Goal: Check status: Check status

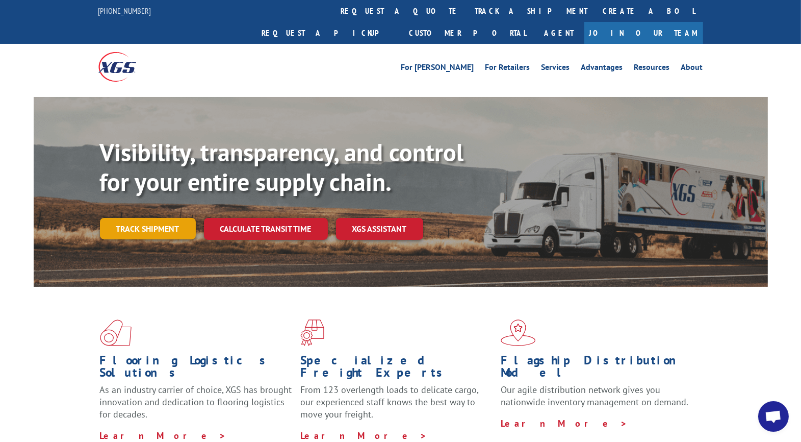
click at [139, 218] on link "Track shipment" at bounding box center [148, 228] width 96 height 21
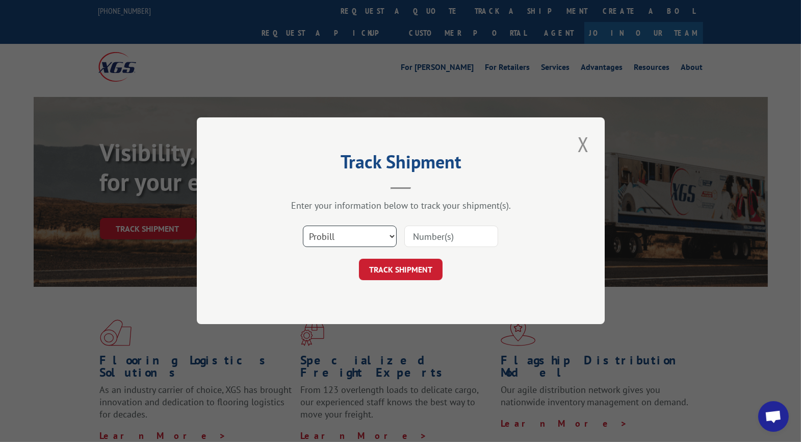
click at [363, 235] on select "Select category... Probill BOL PO" at bounding box center [350, 236] width 94 height 21
select select "po"
click at [303, 226] on select "Select category... Probill BOL PO" at bounding box center [350, 236] width 94 height 21
click at [451, 235] on input at bounding box center [451, 236] width 94 height 21
type input "CG521738"
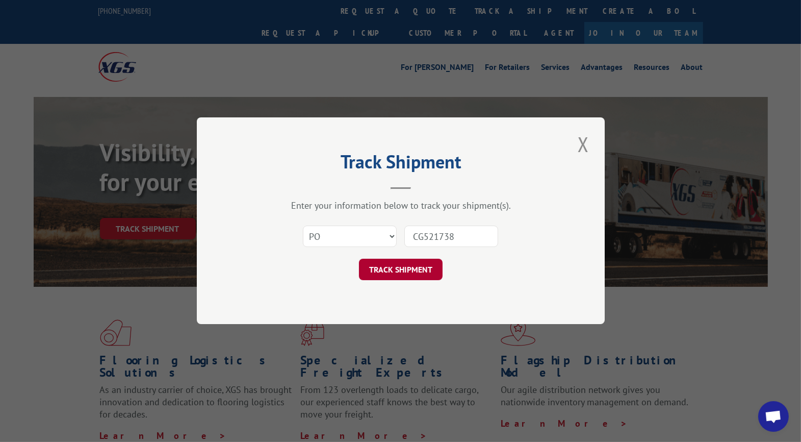
click at [414, 269] on button "TRACK SHIPMENT" at bounding box center [401, 269] width 84 height 21
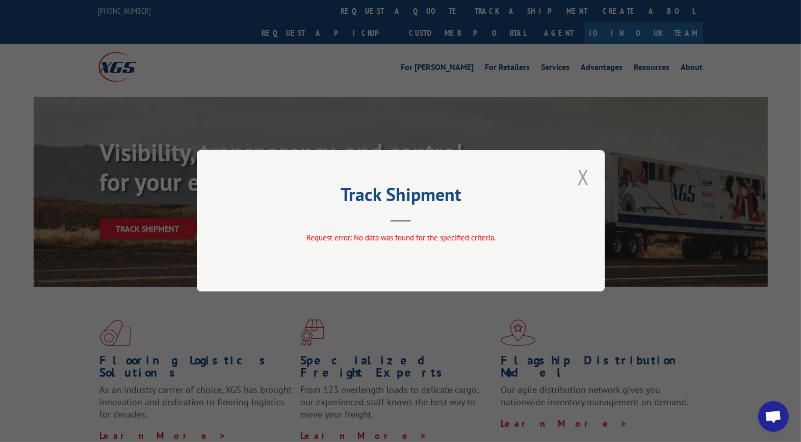
click at [580, 179] on button "Close modal" at bounding box center [583, 177] width 17 height 28
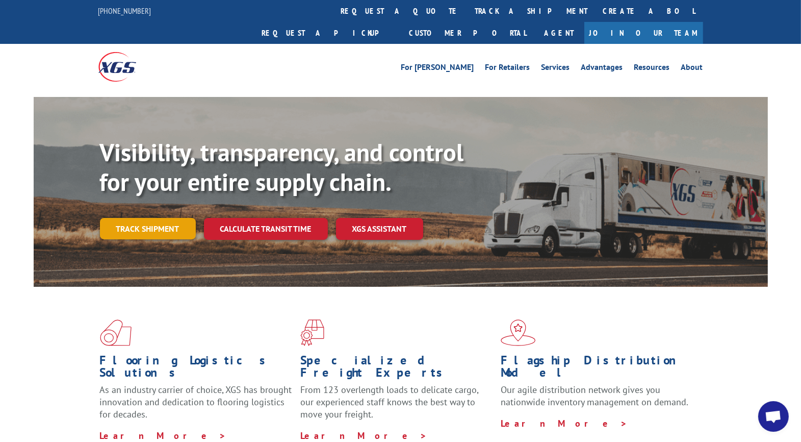
click at [147, 218] on link "Track shipment" at bounding box center [148, 228] width 96 height 21
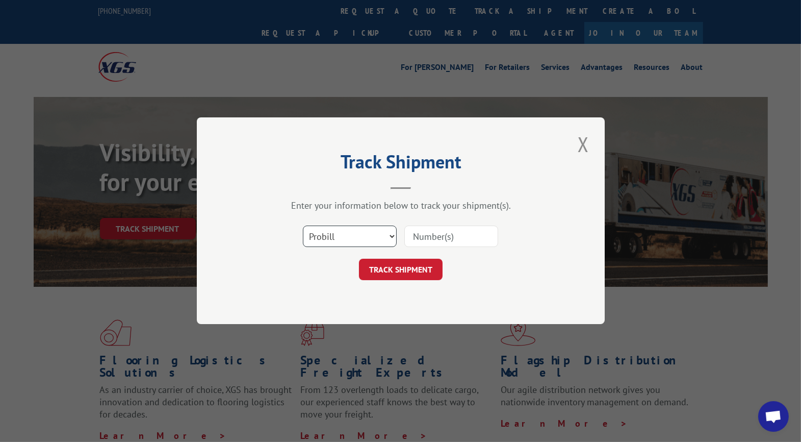
click at [393, 236] on select "Select category... Probill BOL PO" at bounding box center [350, 236] width 94 height 21
select select "po"
click at [303, 226] on select "Select category... Probill BOL PO" at bounding box center [350, 236] width 94 height 21
click at [441, 234] on input at bounding box center [451, 236] width 94 height 21
type input "UTA#24821389"
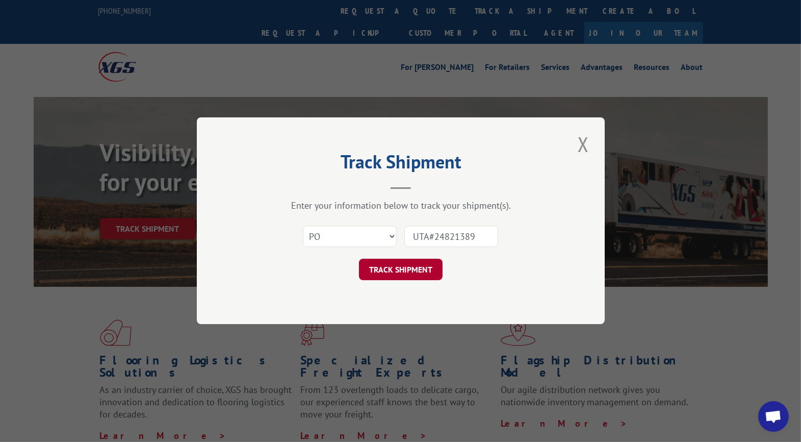
click at [386, 267] on button "TRACK SHIPMENT" at bounding box center [401, 269] width 84 height 21
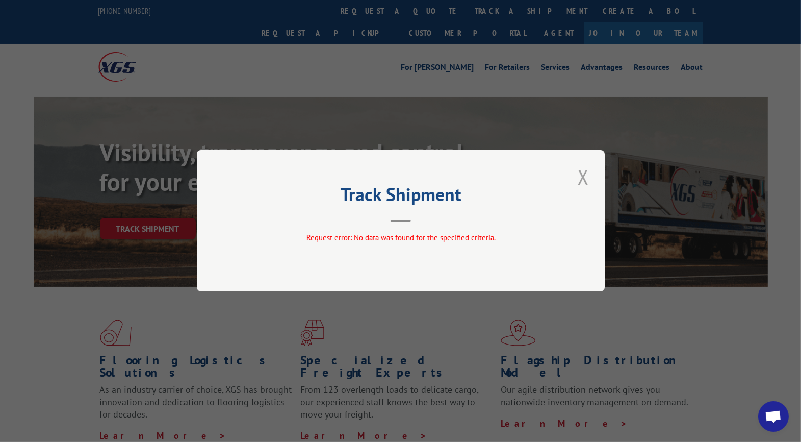
click at [586, 179] on button "Close modal" at bounding box center [583, 177] width 17 height 28
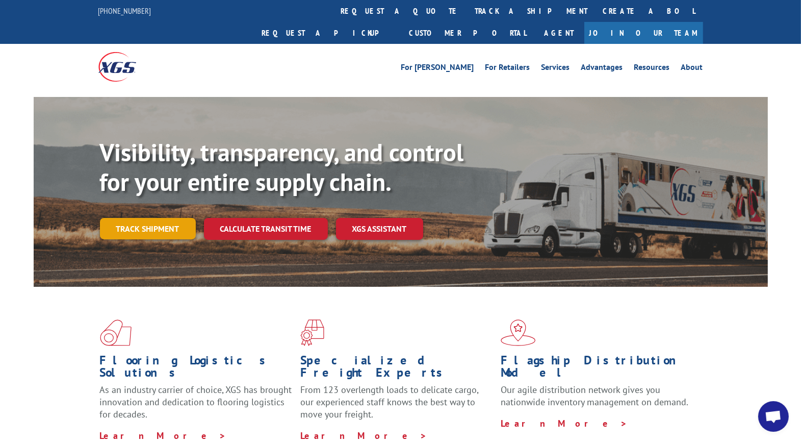
click at [163, 218] on link "Track shipment" at bounding box center [148, 228] width 96 height 21
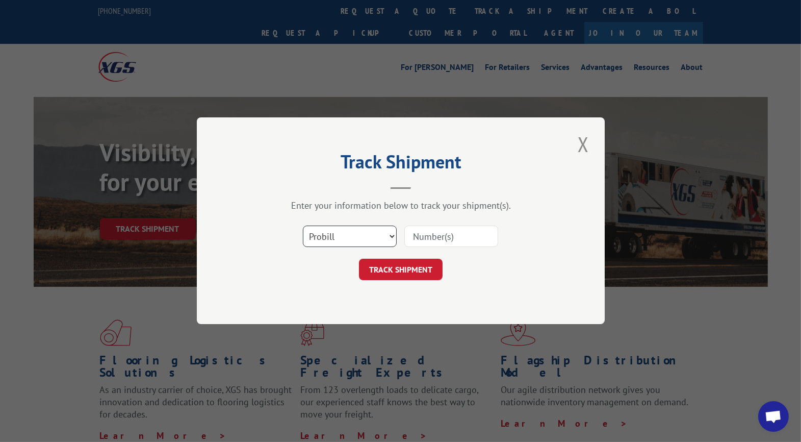
click at [337, 232] on select "Select category... Probill BOL PO" at bounding box center [350, 236] width 94 height 21
select select "po"
click at [303, 226] on select "Select category... Probill BOL PO" at bounding box center [350, 236] width 94 height 21
click at [446, 238] on input at bounding box center [451, 236] width 94 height 21
type input "24821389"
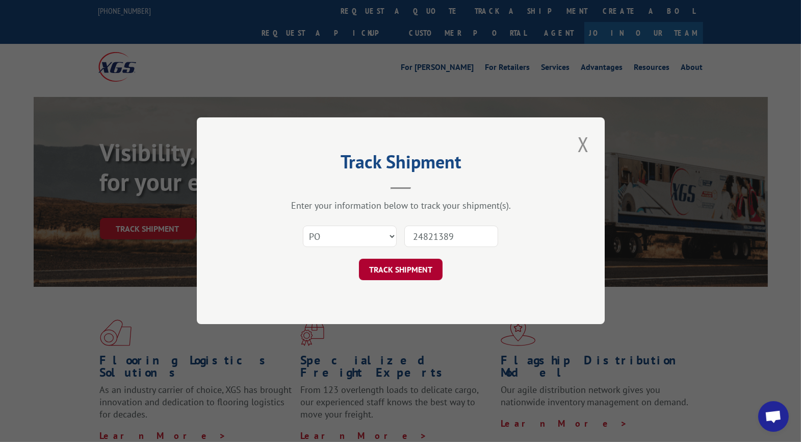
click at [387, 266] on button "TRACK SHIPMENT" at bounding box center [401, 269] width 84 height 21
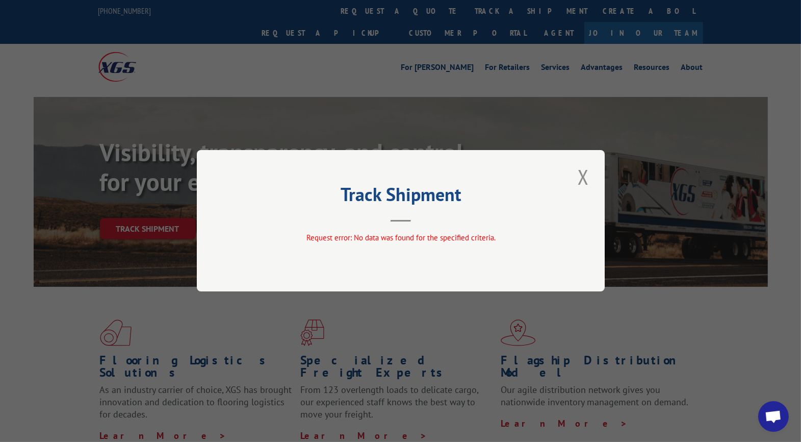
drag, startPoint x: 581, startPoint y: 178, endPoint x: 572, endPoint y: 178, distance: 9.7
click at [579, 178] on button "Close modal" at bounding box center [583, 177] width 17 height 28
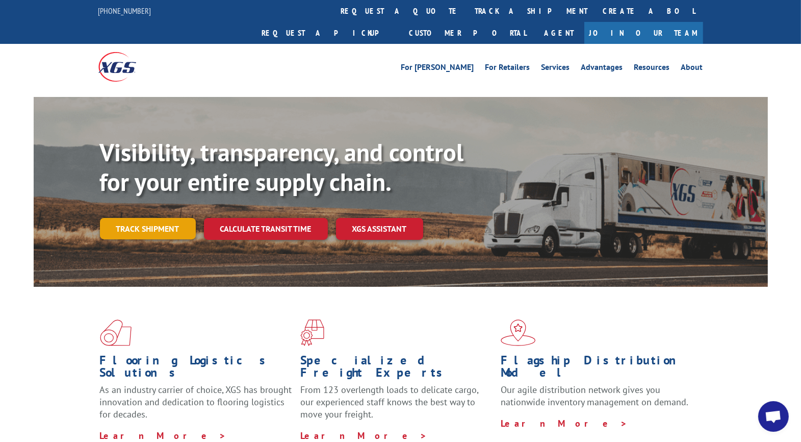
click at [172, 218] on link "Track shipment" at bounding box center [148, 228] width 96 height 21
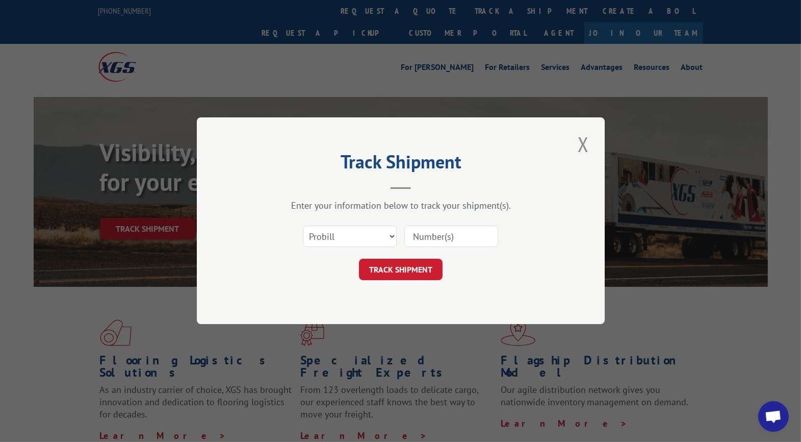
click at [442, 234] on input at bounding box center [451, 236] width 94 height 21
type input "24821389"
click at [392, 269] on button "TRACK SHIPMENT" at bounding box center [401, 269] width 84 height 21
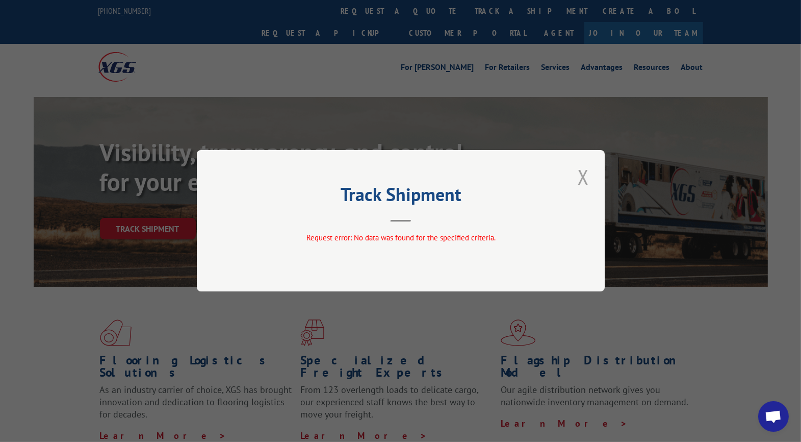
click at [585, 175] on button "Close modal" at bounding box center [583, 177] width 17 height 28
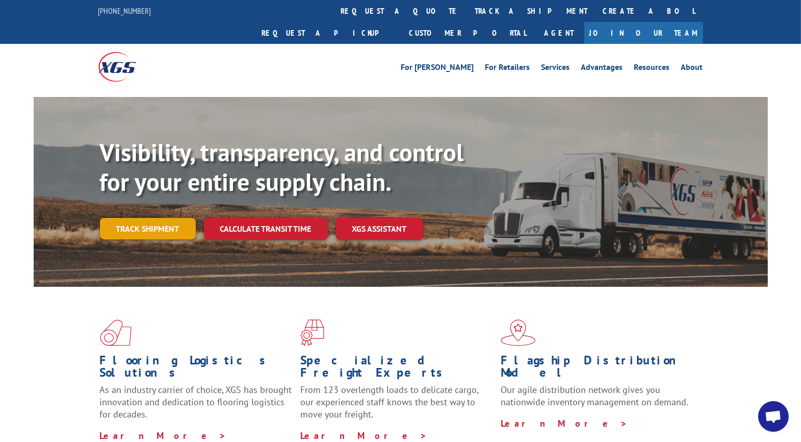
click at [159, 218] on link "Track shipment" at bounding box center [148, 228] width 96 height 21
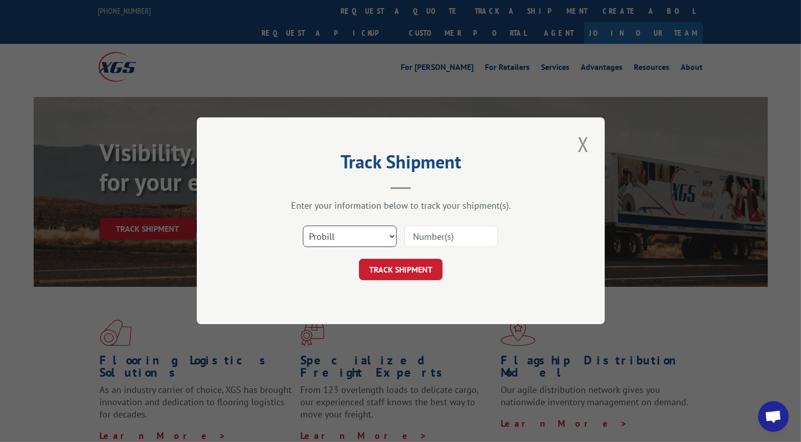
click at [324, 240] on select "Select category... Probill BOL PO" at bounding box center [350, 236] width 94 height 21
select select "bol"
click at [303, 226] on select "Select category... Probill BOL PO" at bounding box center [350, 236] width 94 height 21
click at [439, 234] on input at bounding box center [451, 236] width 94 height 21
type input "24821389"
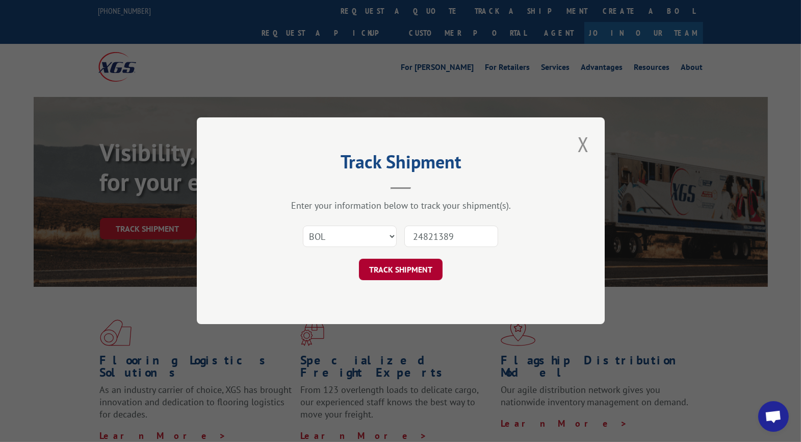
click at [387, 266] on button "TRACK SHIPMENT" at bounding box center [401, 269] width 84 height 21
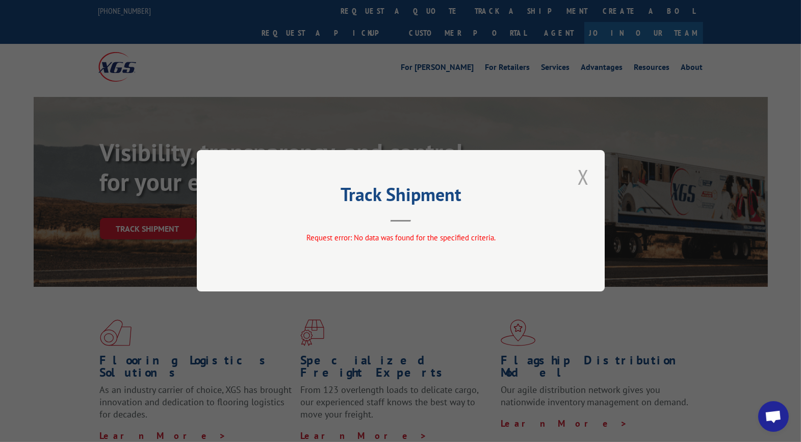
click at [581, 174] on button "Close modal" at bounding box center [583, 177] width 17 height 28
